Goal: Task Accomplishment & Management: Complete application form

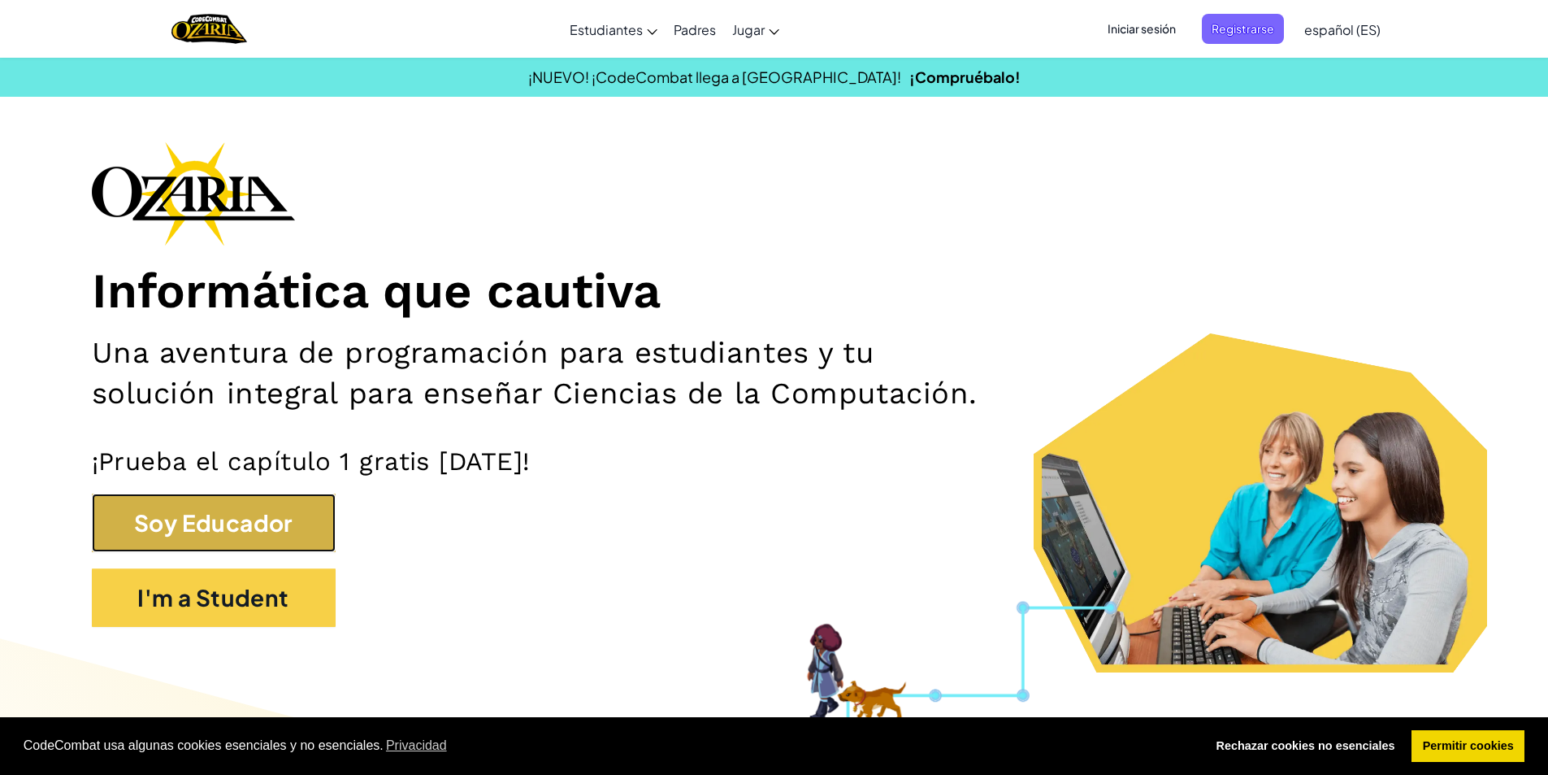
click at [267, 510] on button "Soy Educador" at bounding box center [214, 522] width 244 height 59
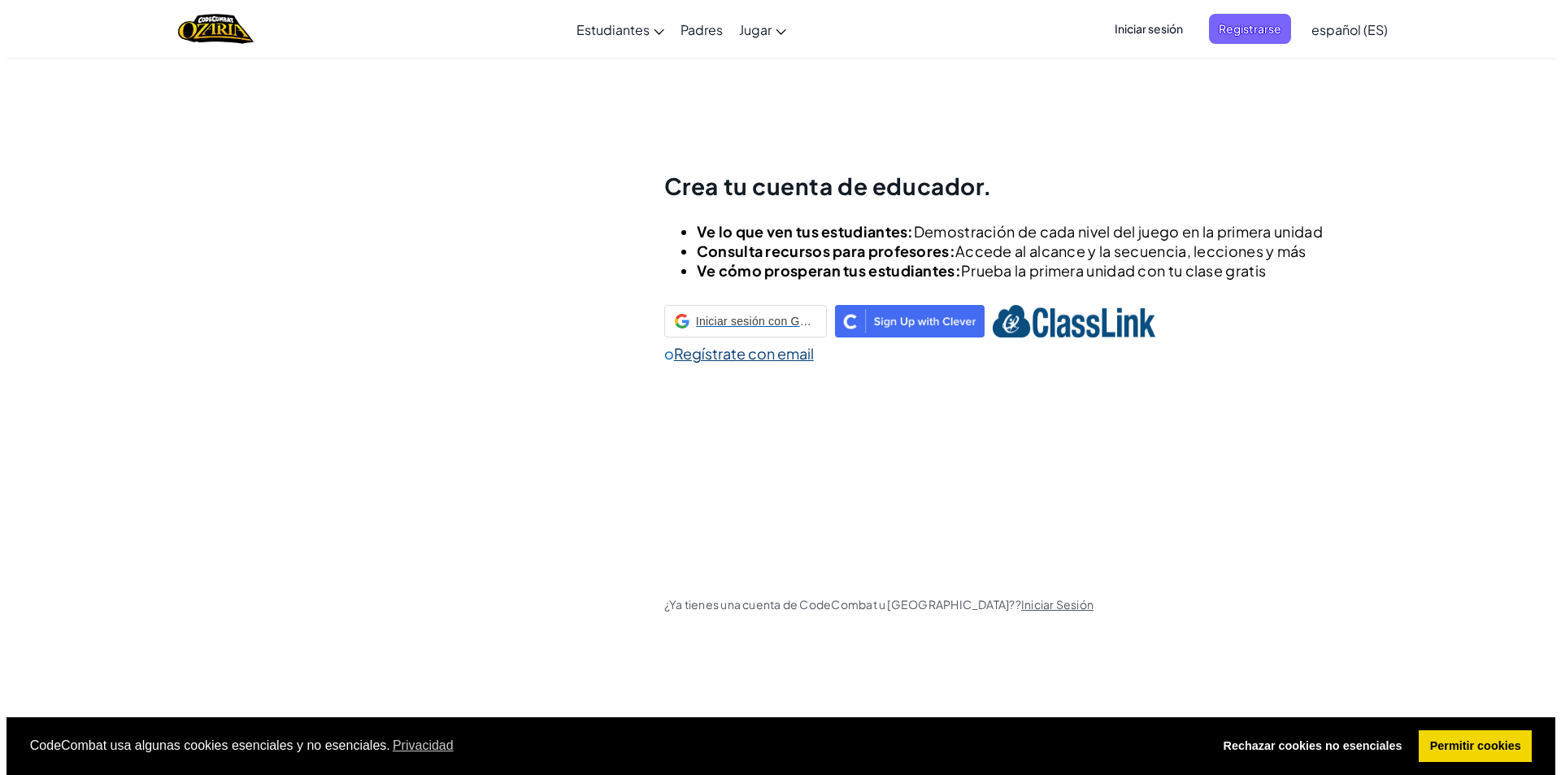
scroll to position [57, 0]
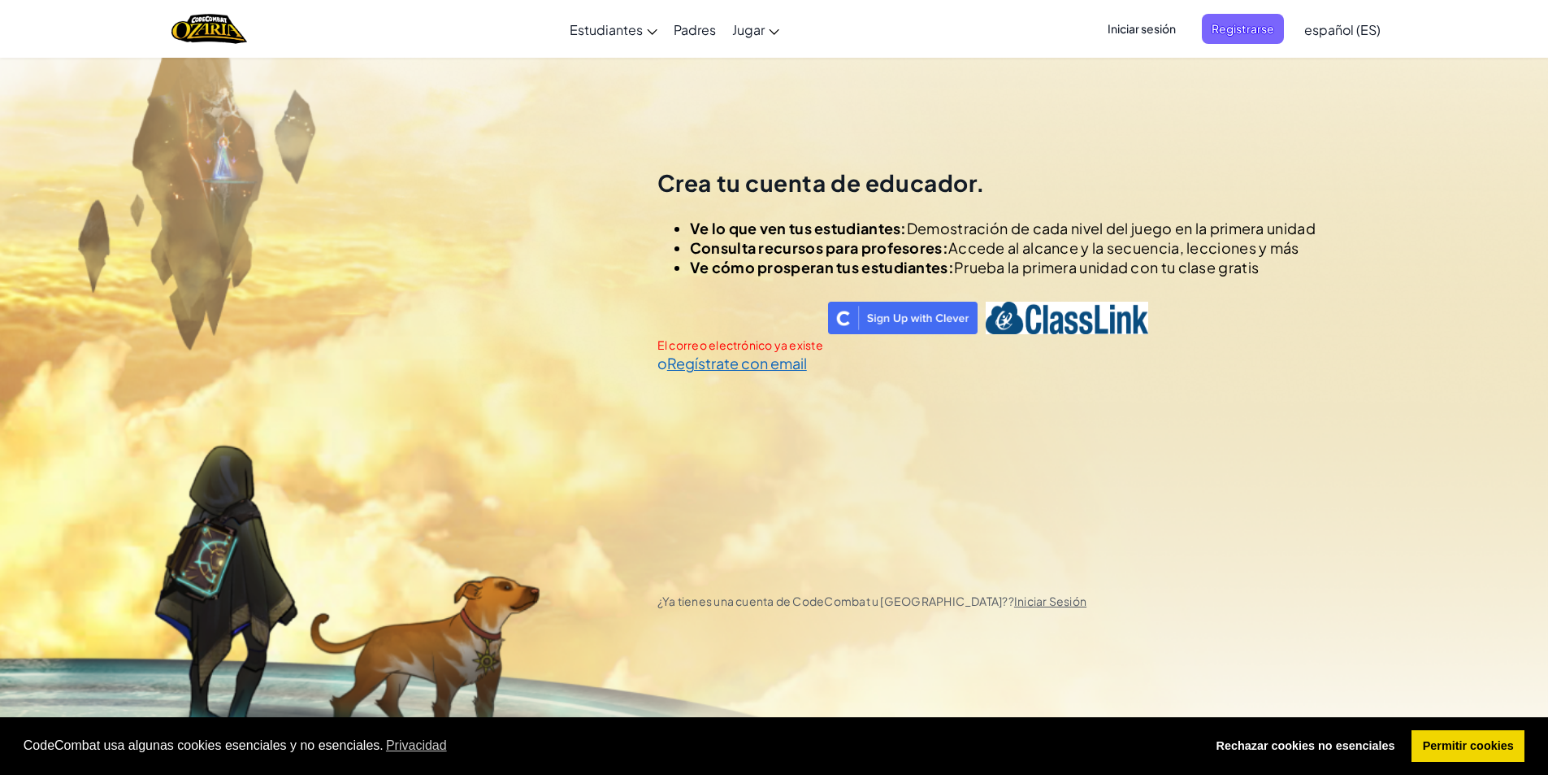
click at [1100, 37] on span "Iniciar sesión" at bounding box center [1142, 29] width 88 height 30
